Goal: Go to known website: Go to known website

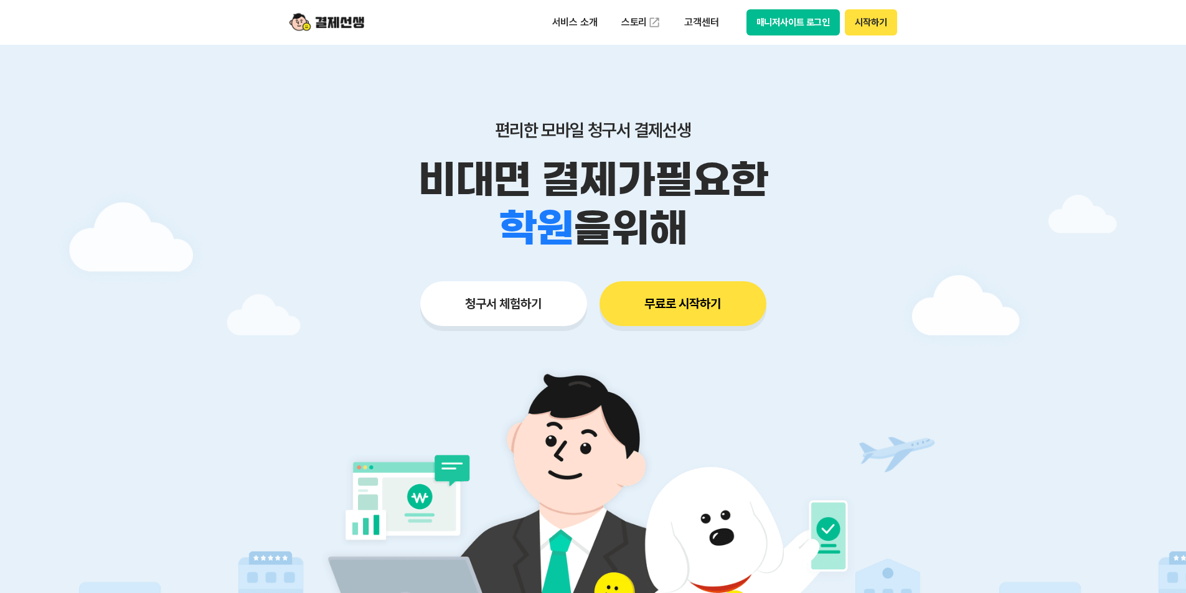
click at [807, 19] on button "매니저사이트 로그인" at bounding box center [793, 22] width 94 height 26
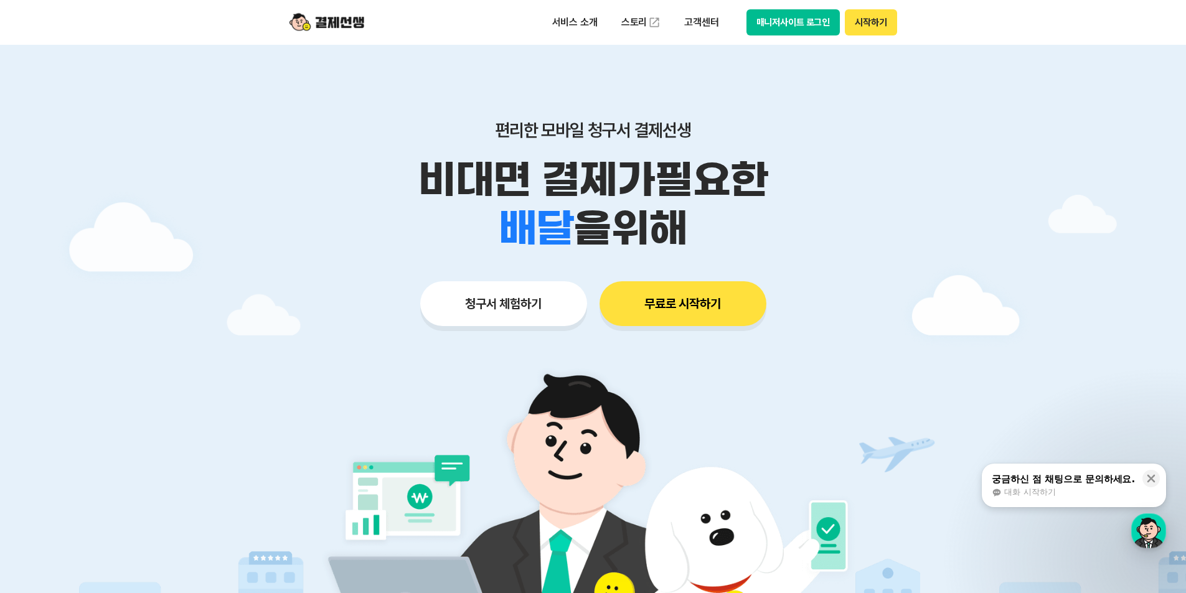
click at [794, 31] on button "매니저사이트 로그인" at bounding box center [793, 22] width 94 height 26
click at [760, 22] on button "매니저사이트 로그인" at bounding box center [793, 22] width 94 height 26
click at [779, 35] on button "매니저사이트 로그인" at bounding box center [793, 22] width 94 height 26
